Goal: Information Seeking & Learning: Find specific fact

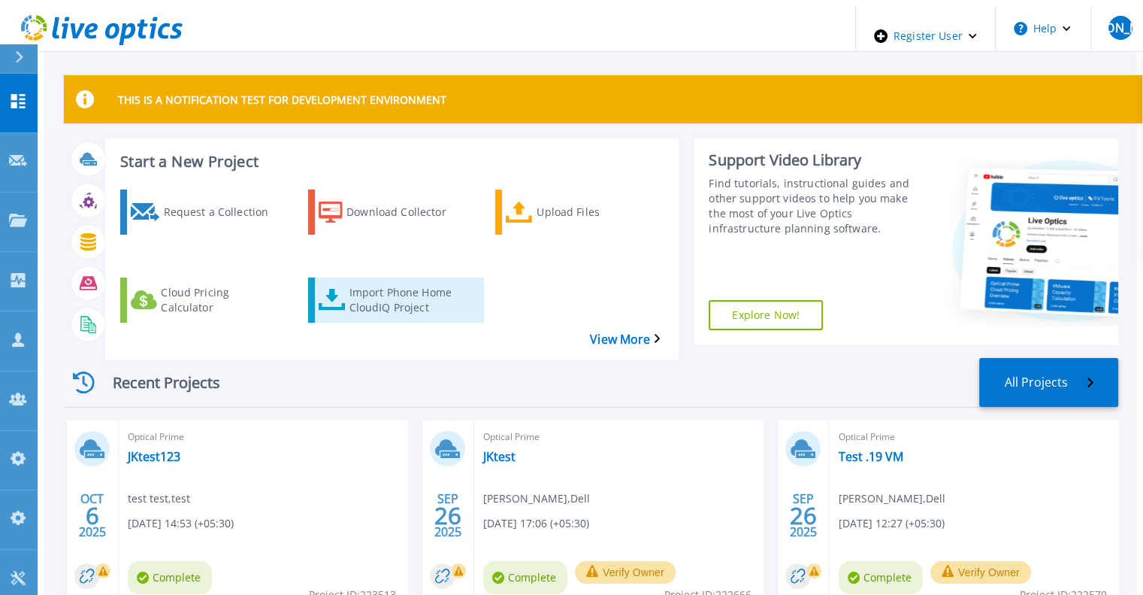
click at [349, 281] on div "Import Phone Home CloudIQ Project" at bounding box center [409, 300] width 120 height 38
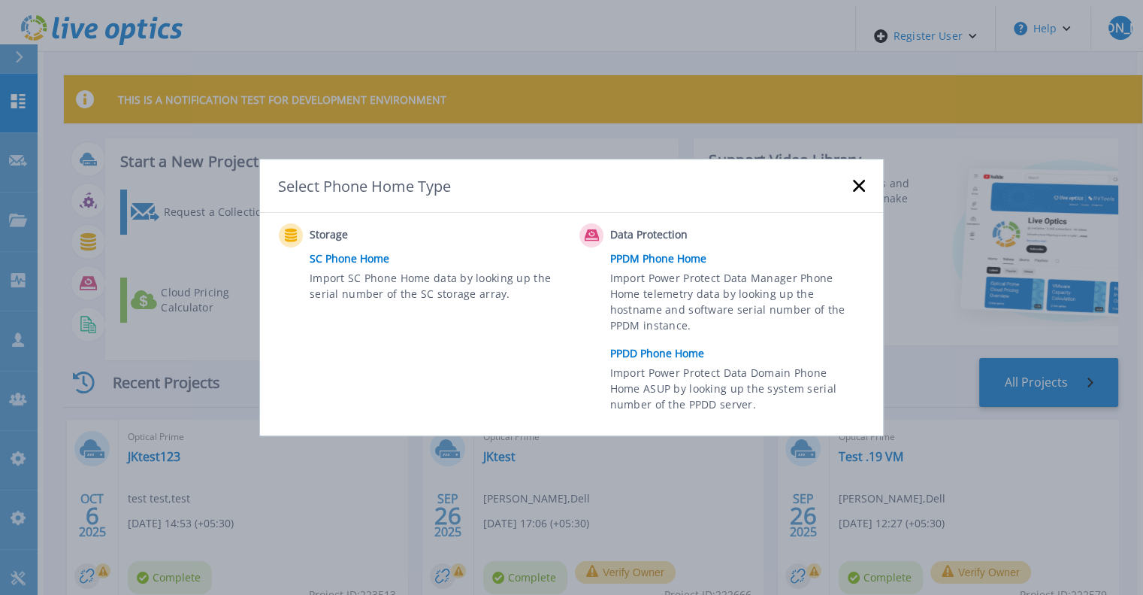
drag, startPoint x: 860, startPoint y: 186, endPoint x: 528, endPoint y: 51, distance: 358.1
click at [860, 186] on rect at bounding box center [858, 186] width 13 height 13
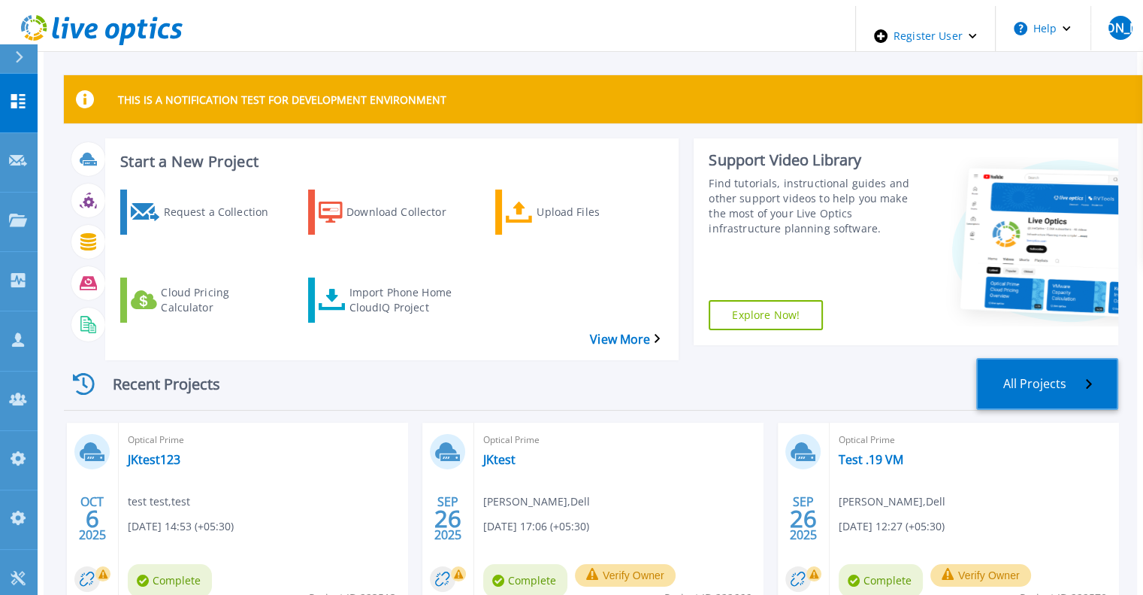
click at [1056, 362] on link "All Projects" at bounding box center [1048, 384] width 142 height 52
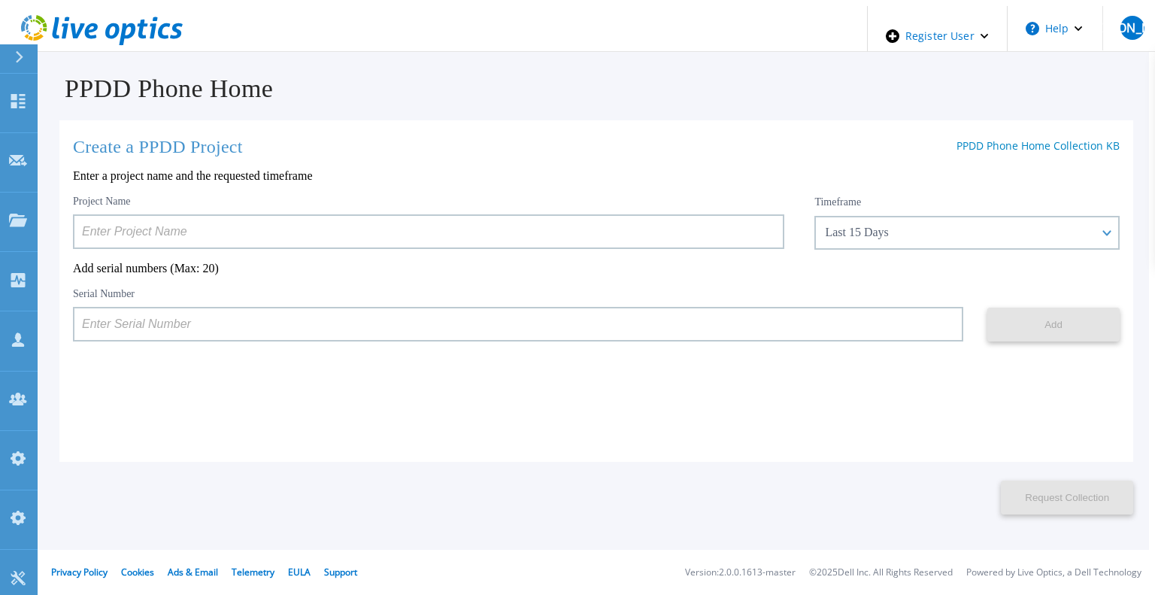
click at [293, 235] on input at bounding box center [428, 231] width 711 height 35
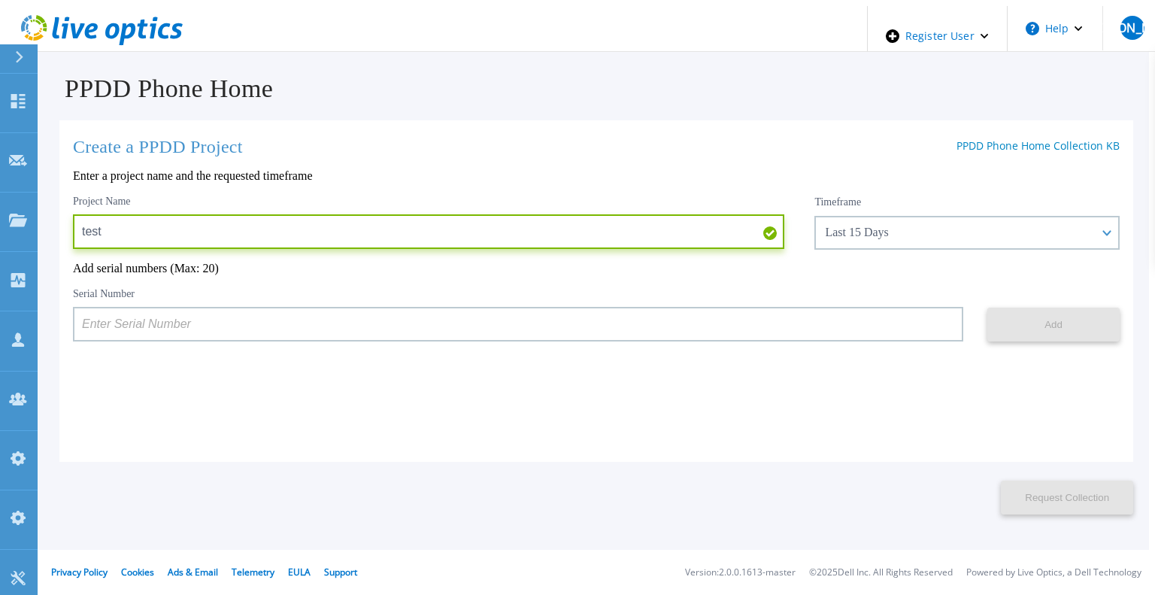
type input "test"
click at [326, 330] on input at bounding box center [518, 324] width 890 height 35
paste input "APM00211700095"
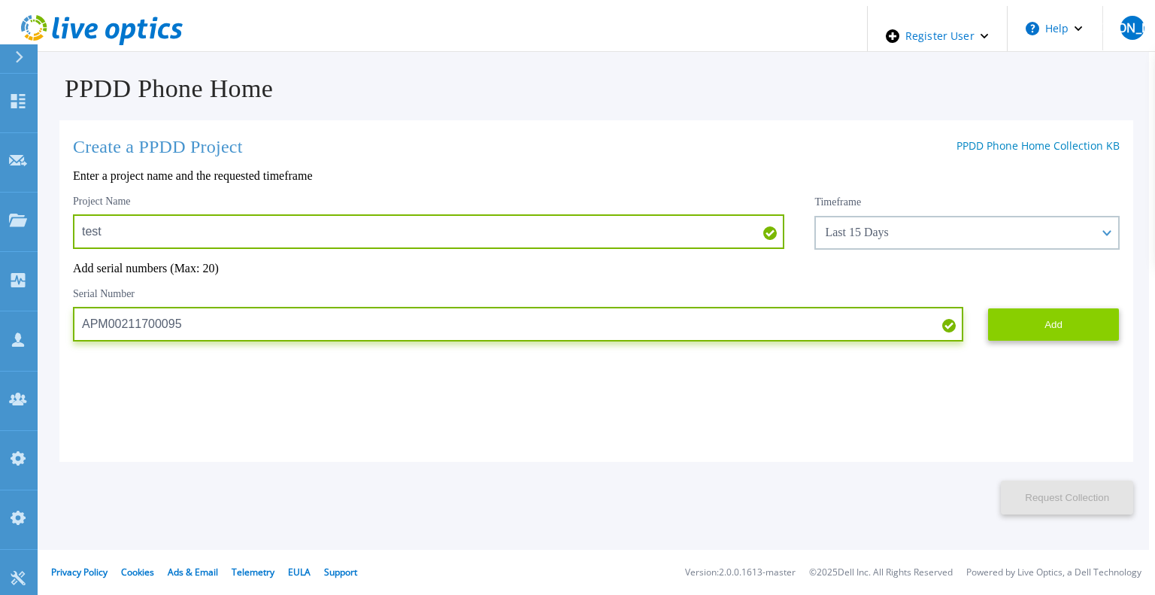
type input "APM00211700095"
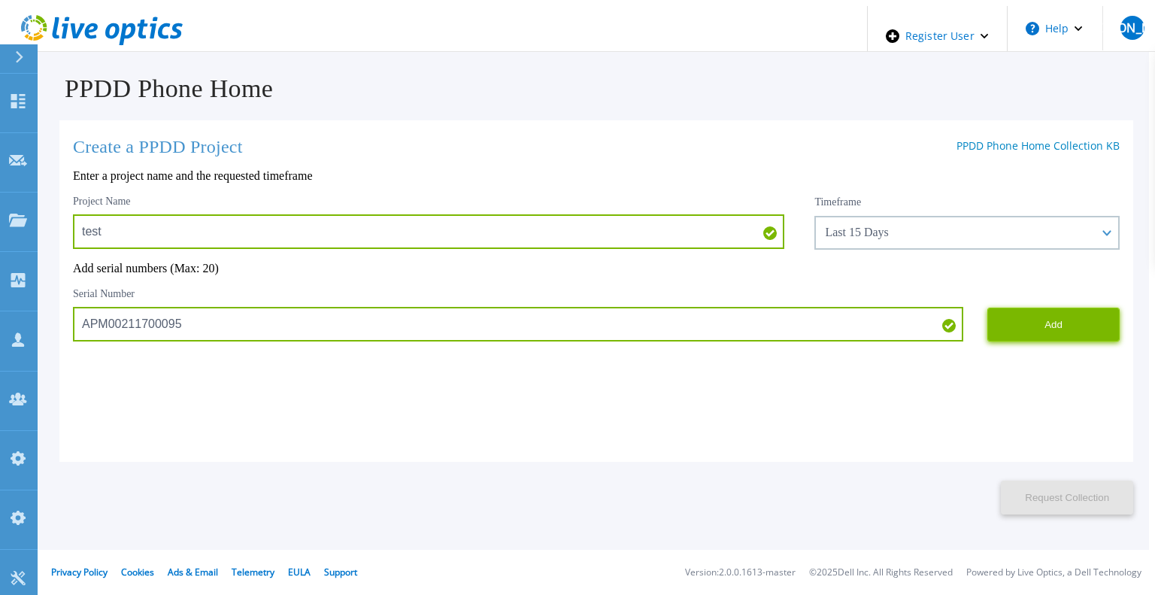
click at [1087, 326] on button "Add" at bounding box center [1053, 324] width 132 height 34
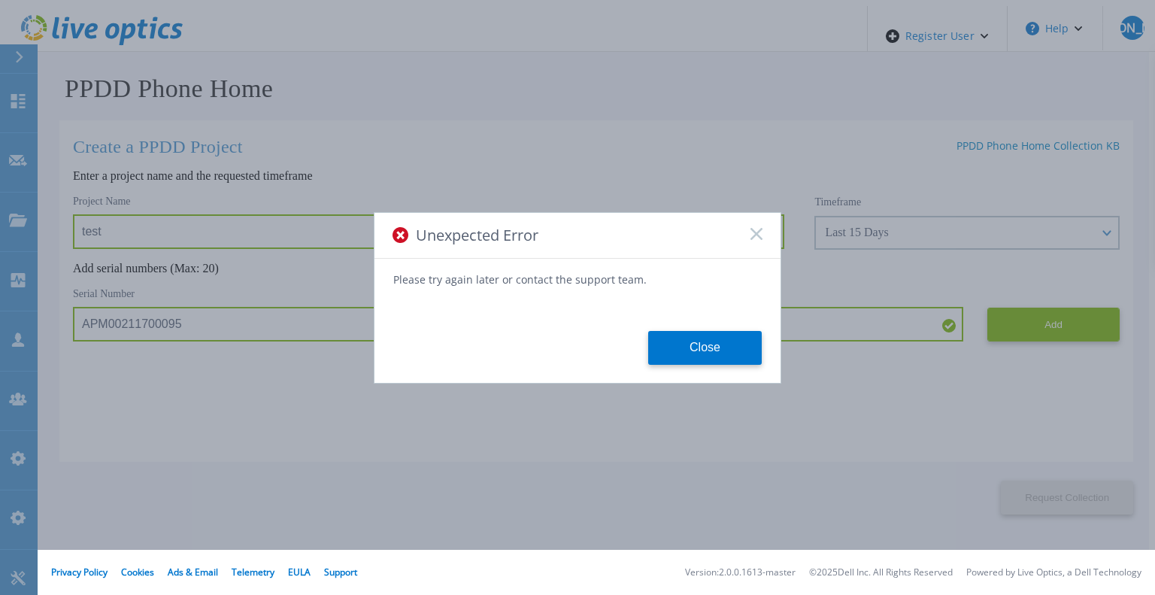
click at [756, 238] on icon at bounding box center [756, 234] width 12 height 12
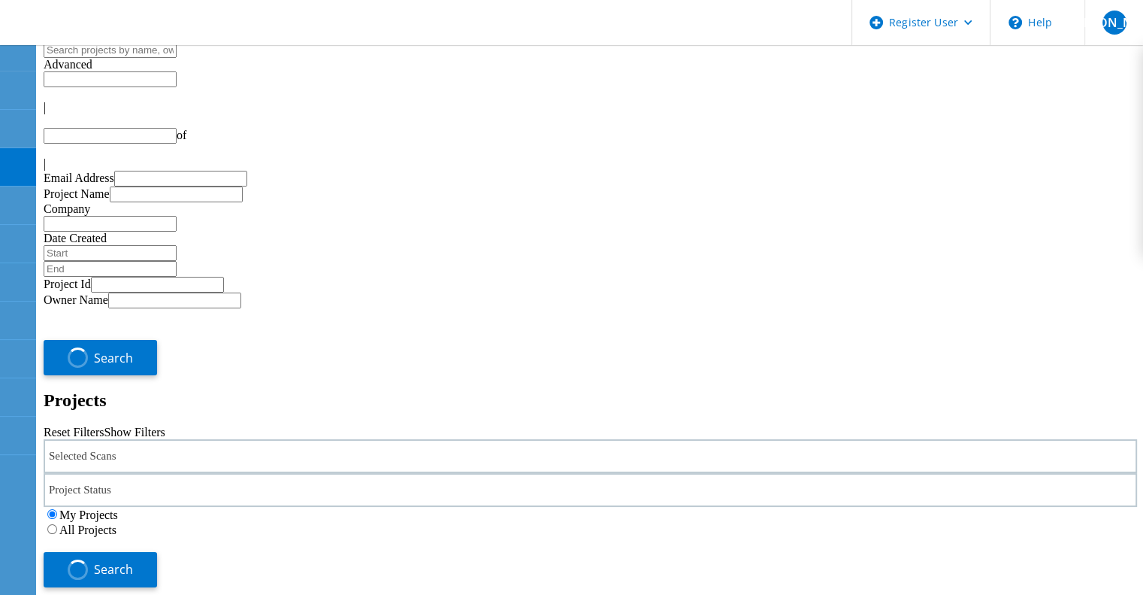
type input "1"
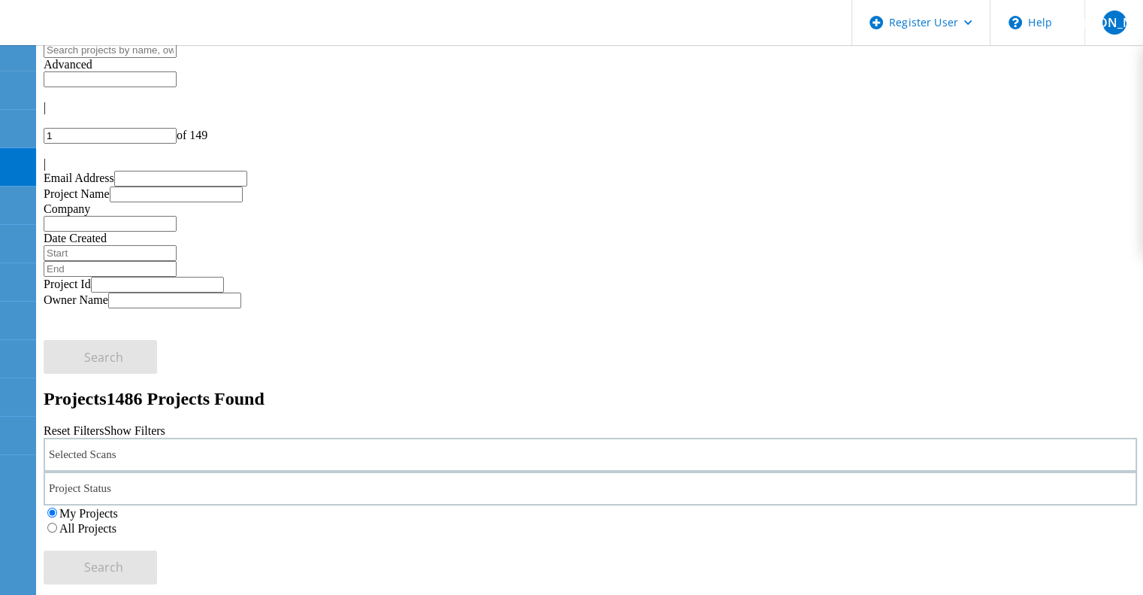
click at [315, 438] on div "Selected Scans" at bounding box center [591, 455] width 1094 height 34
click at [117, 522] on label "All Projects" at bounding box center [87, 528] width 57 height 13
click at [57, 522] on input "All Projects" at bounding box center [52, 527] width 10 height 10
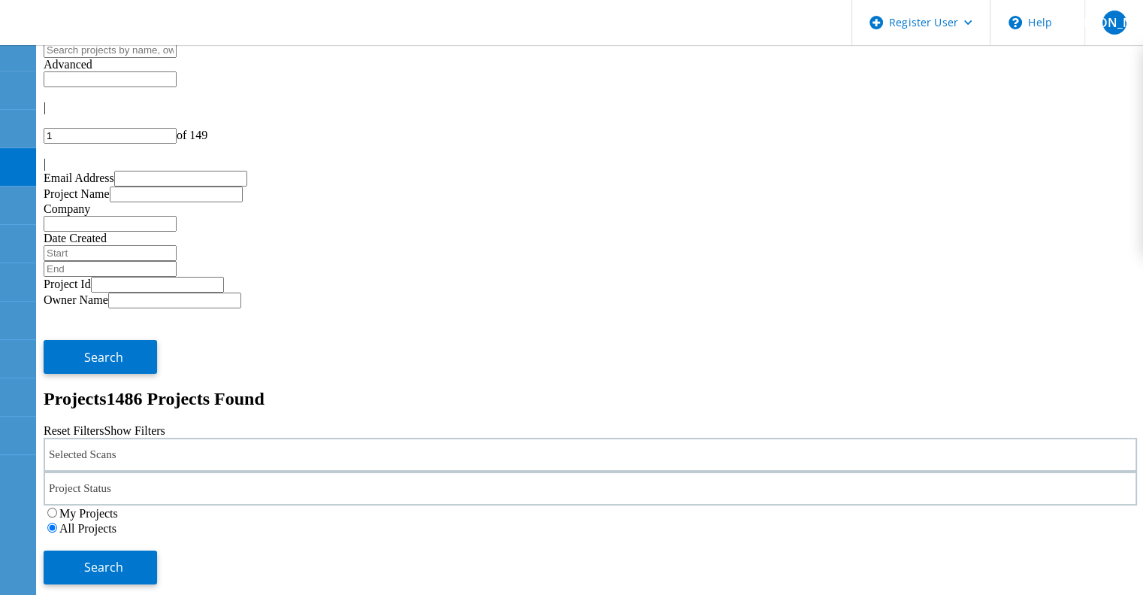
click at [294, 438] on div "Selected Scans" at bounding box center [591, 455] width 1094 height 34
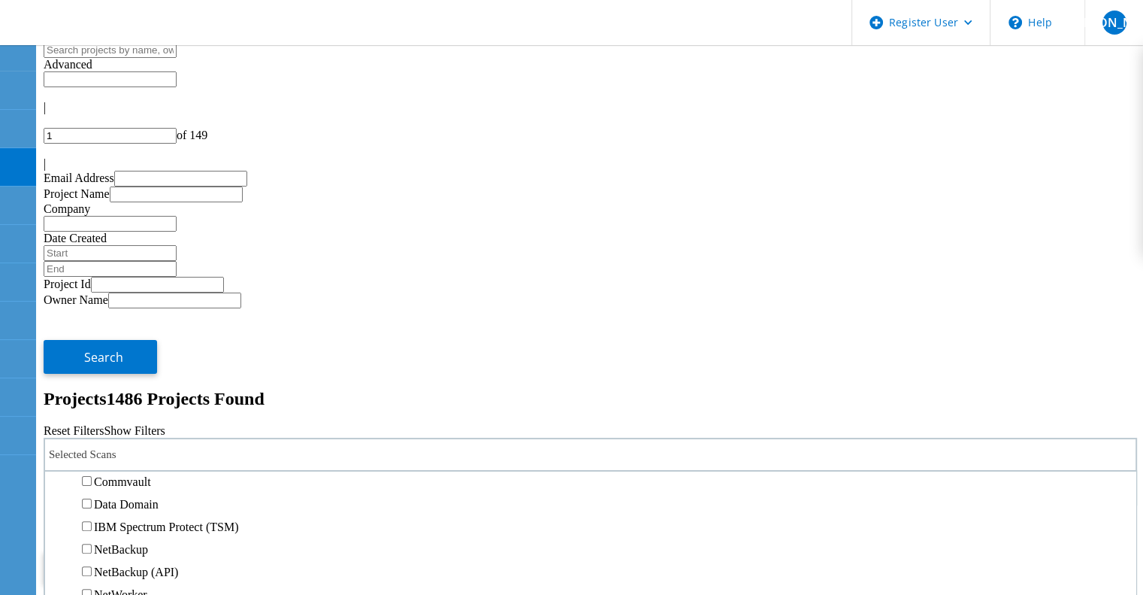
scroll to position [752, 0]
click at [159, 443] on label "Data Domain" at bounding box center [126, 436] width 65 height 13
click at [92, 441] on input "Data Domain" at bounding box center [87, 436] width 10 height 10
click at [123, 559] on span "Search" at bounding box center [103, 567] width 39 height 17
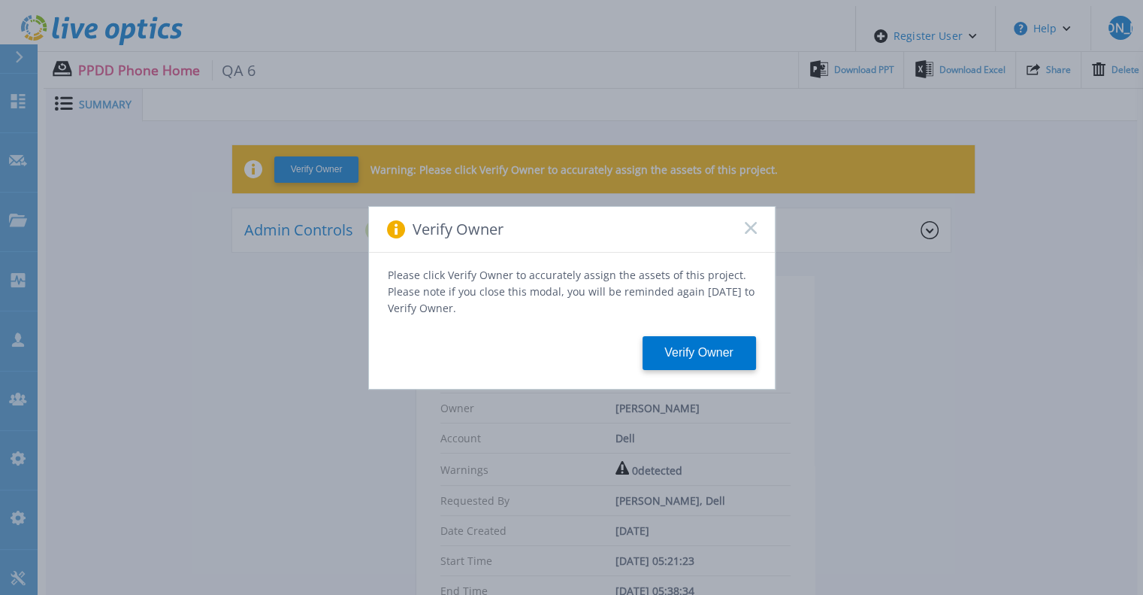
click at [750, 234] on icon at bounding box center [751, 228] width 12 height 12
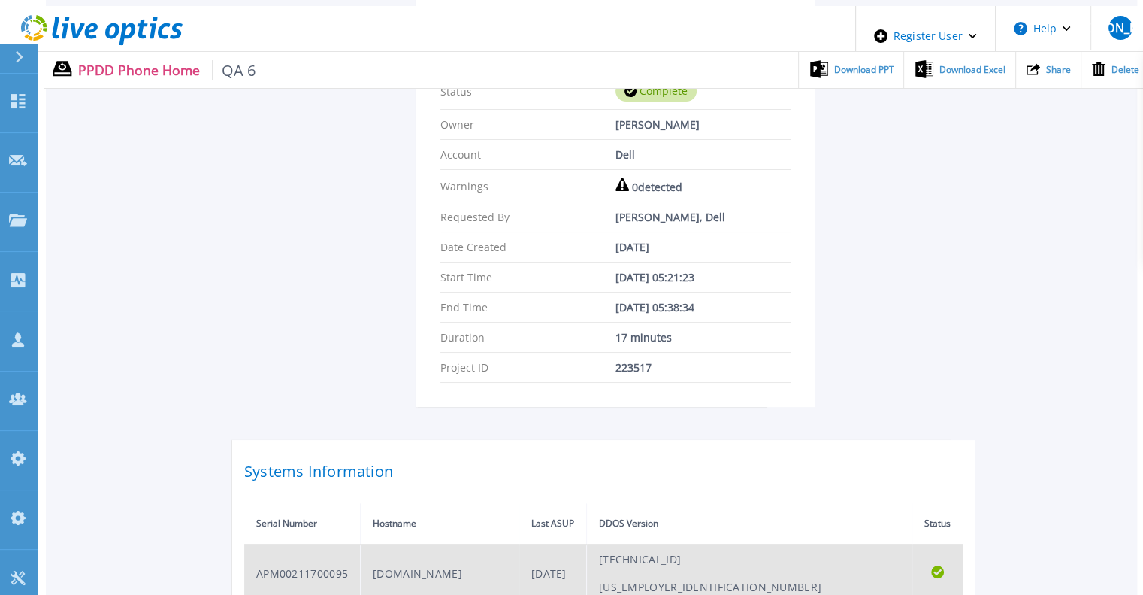
scroll to position [376, 0]
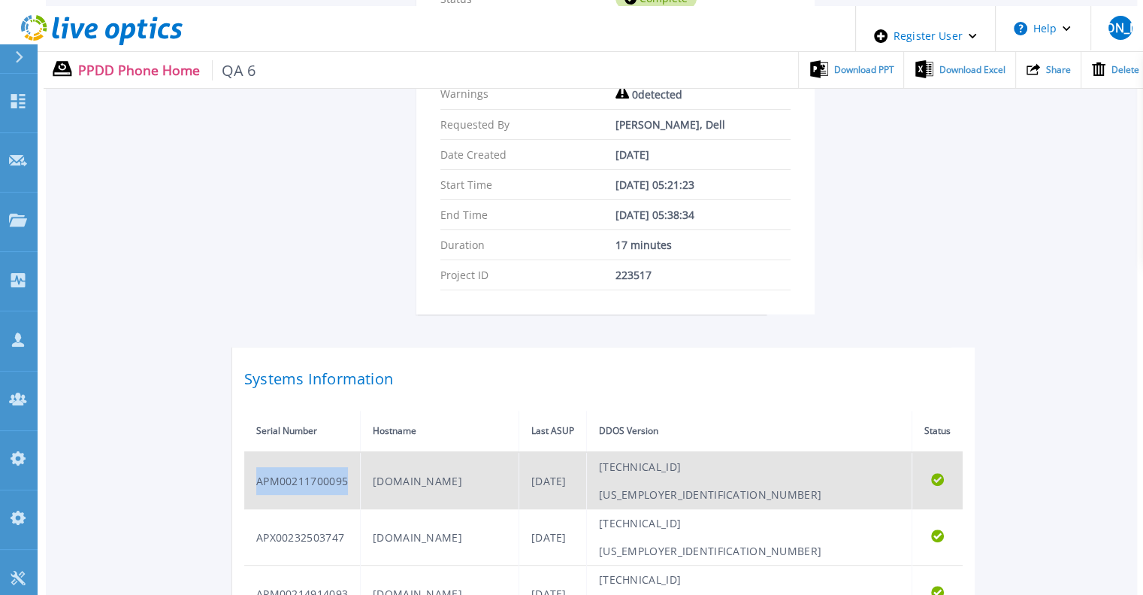
drag, startPoint x: 349, startPoint y: 444, endPoint x: 259, endPoint y: 446, distance: 89.5
click at [259, 452] on td "APM00211700095" at bounding box center [302, 480] width 117 height 57
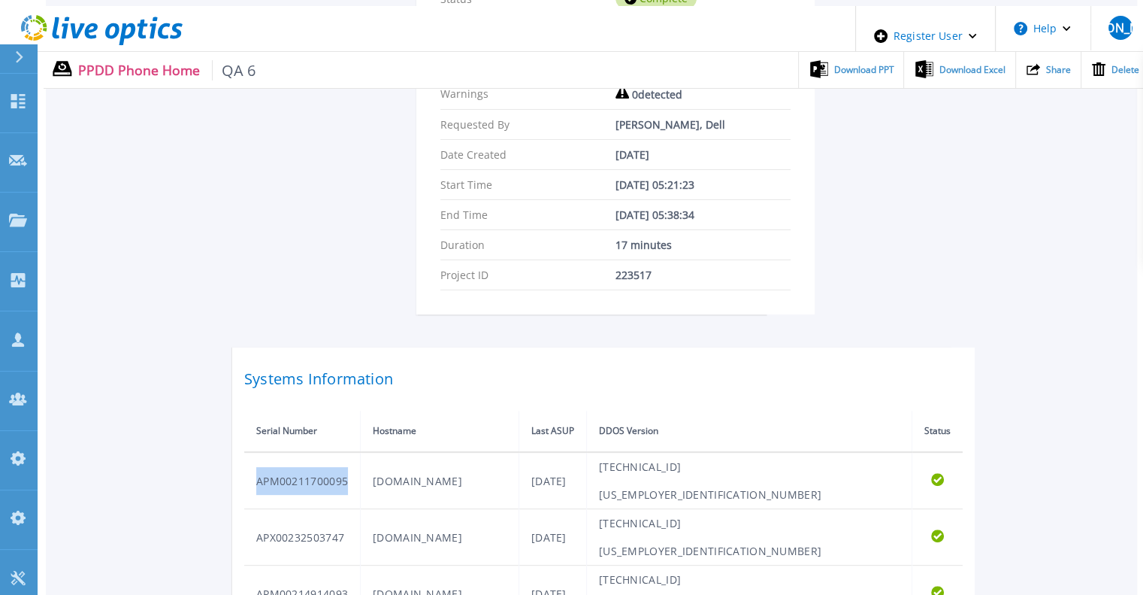
copy td "APM00211700095"
